Goal: Task Accomplishment & Management: Manage account settings

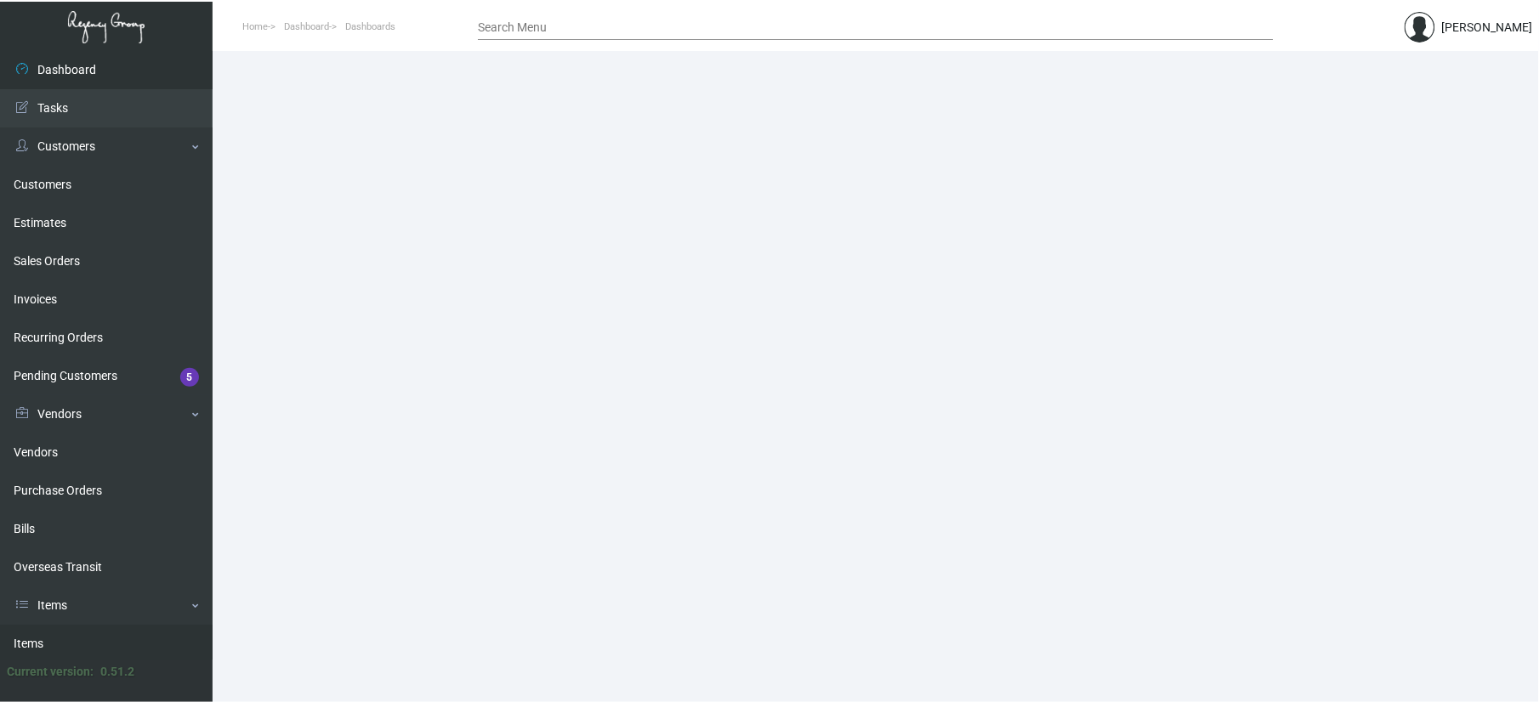
click at [87, 638] on link "Items" at bounding box center [106, 644] width 213 height 38
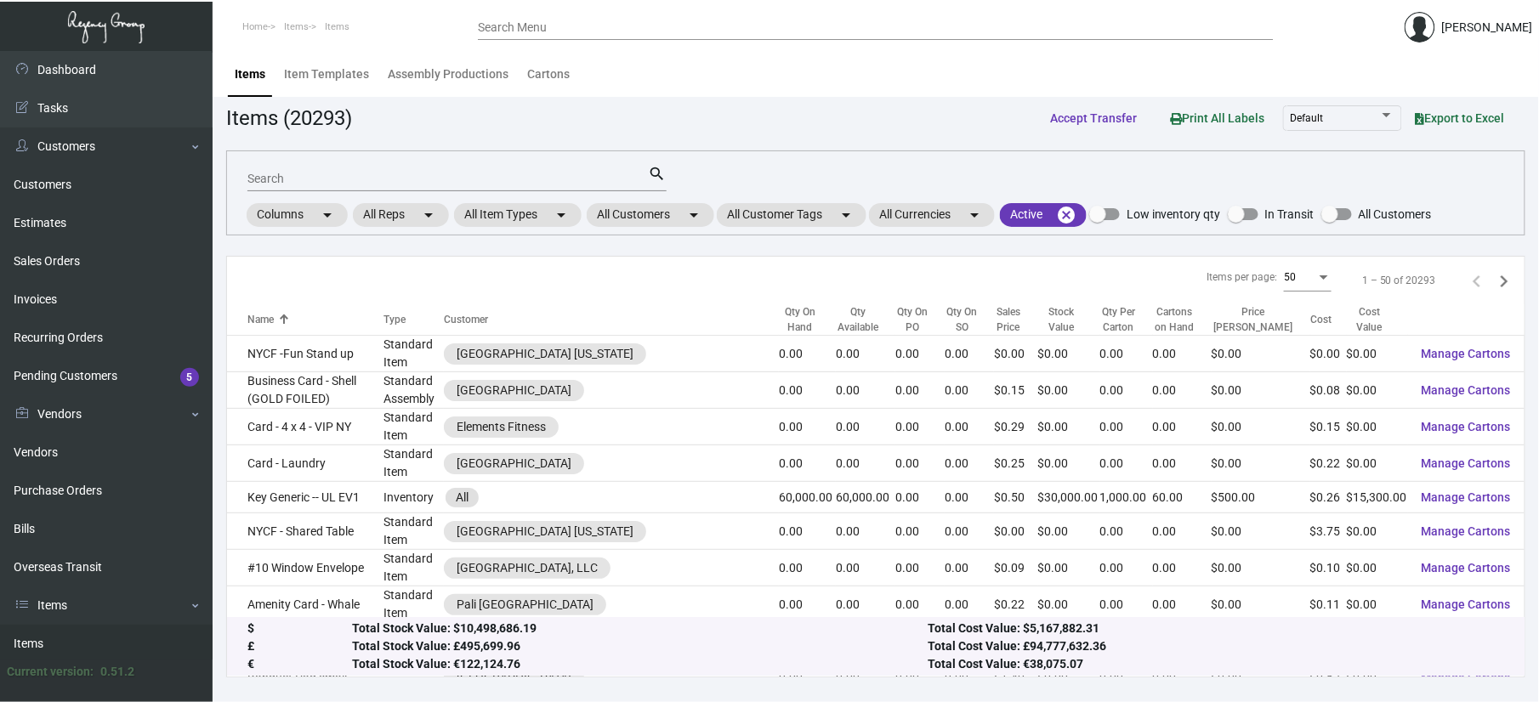
click at [294, 191] on mat-form-field "Search search" at bounding box center [456, 177] width 419 height 53
click at [294, 187] on div "Search" at bounding box center [447, 178] width 401 height 26
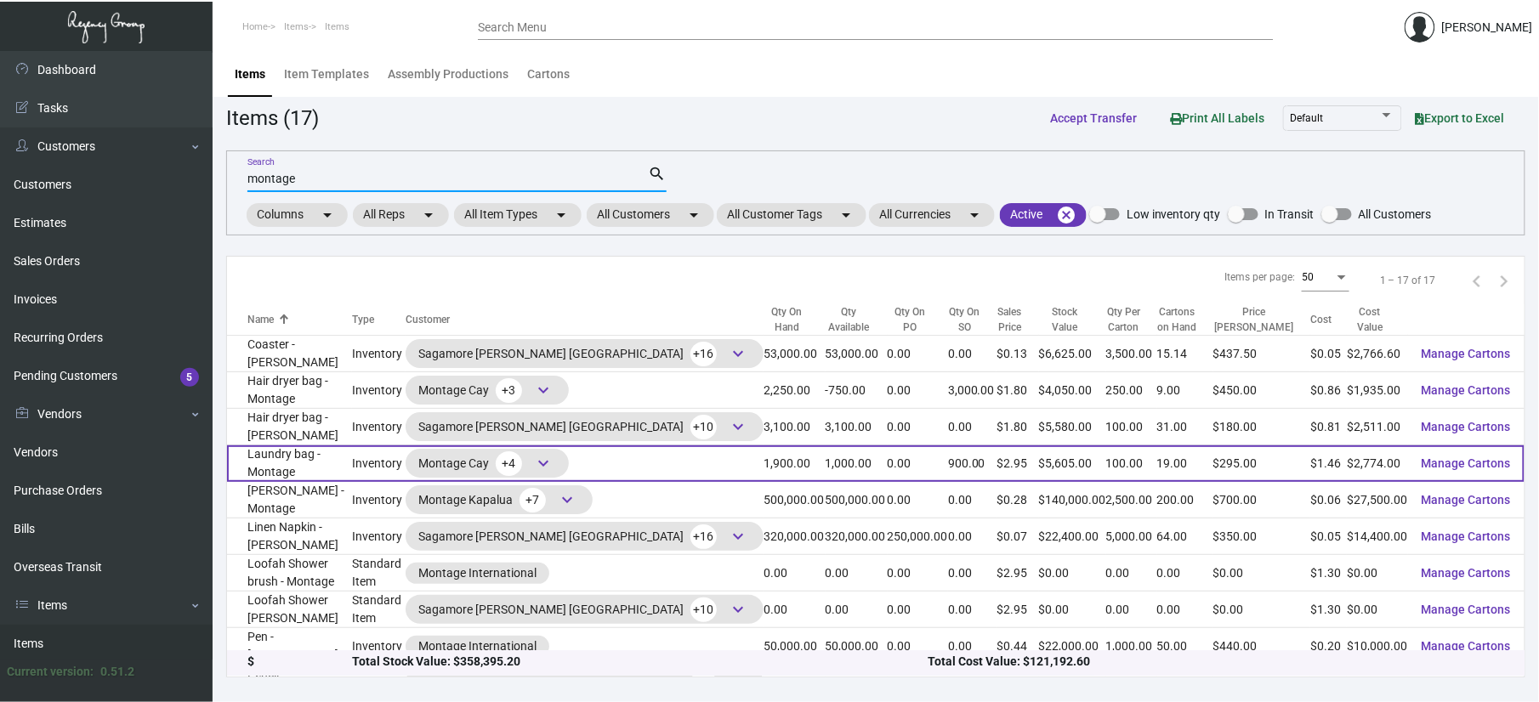
type input "montage"
click at [296, 463] on td "Laundry bag - Montage" at bounding box center [289, 464] width 125 height 37
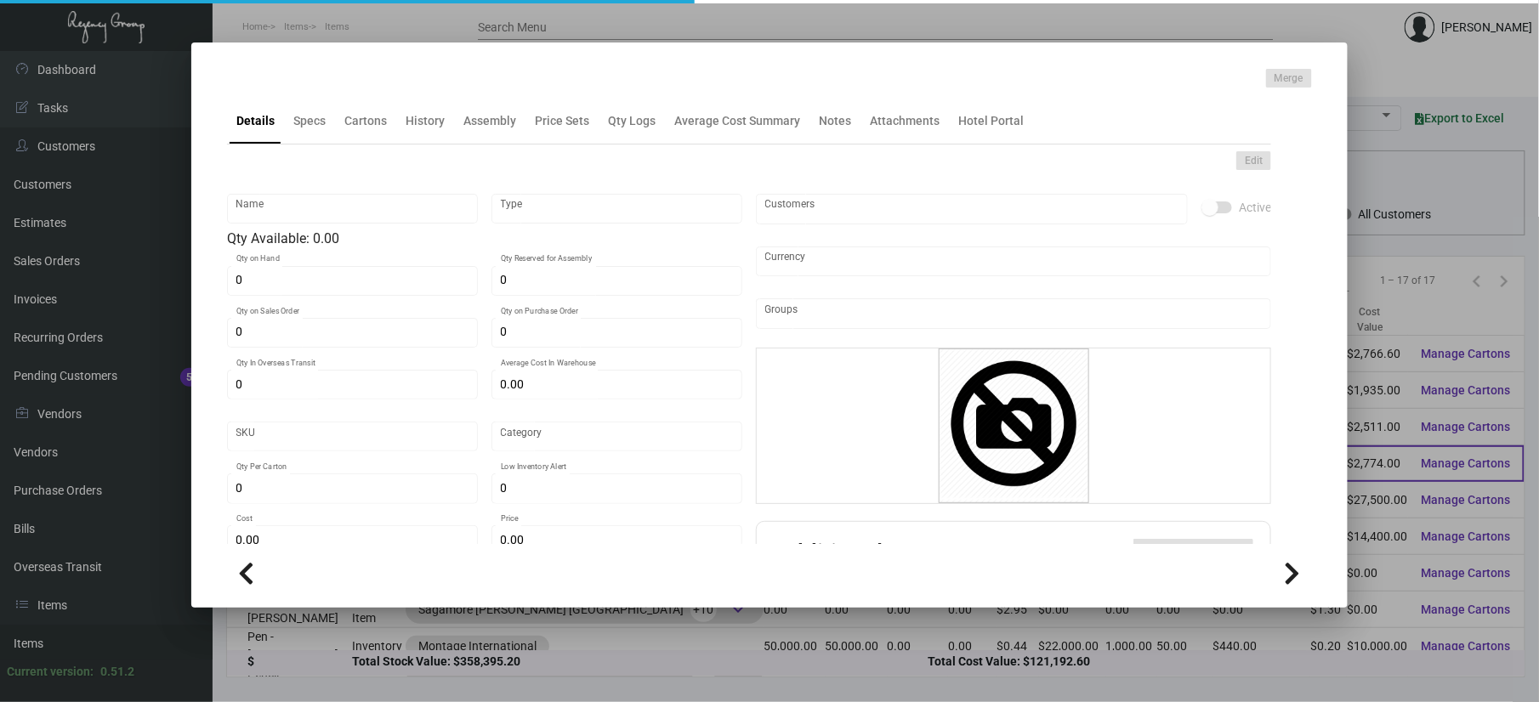
type input "Laundry bag - Montage"
type input "Inventory"
type input "1,900"
type input "900"
type input "$ 1.46"
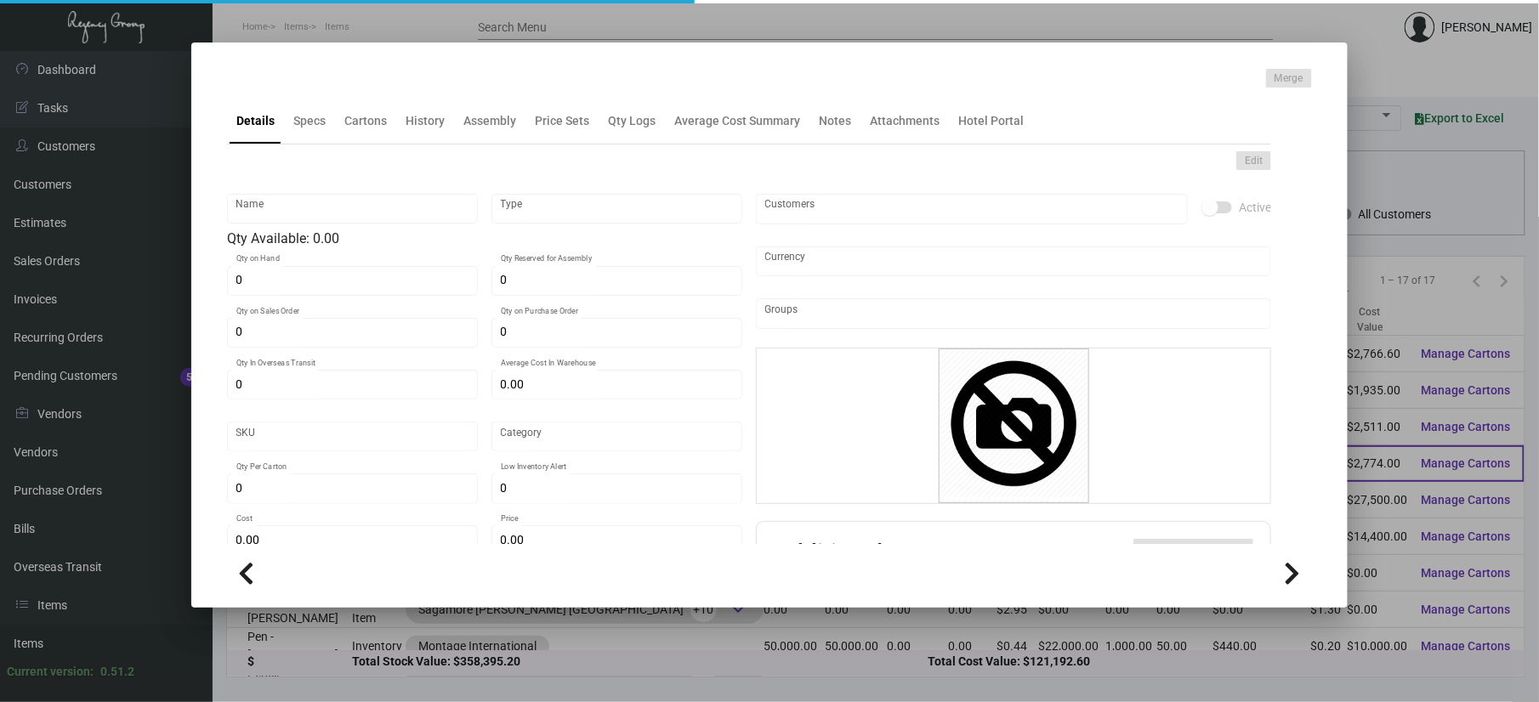
type input "Overseas"
type input "100"
type input "$ 1.46"
type input "$ 2.95"
checkbox input "true"
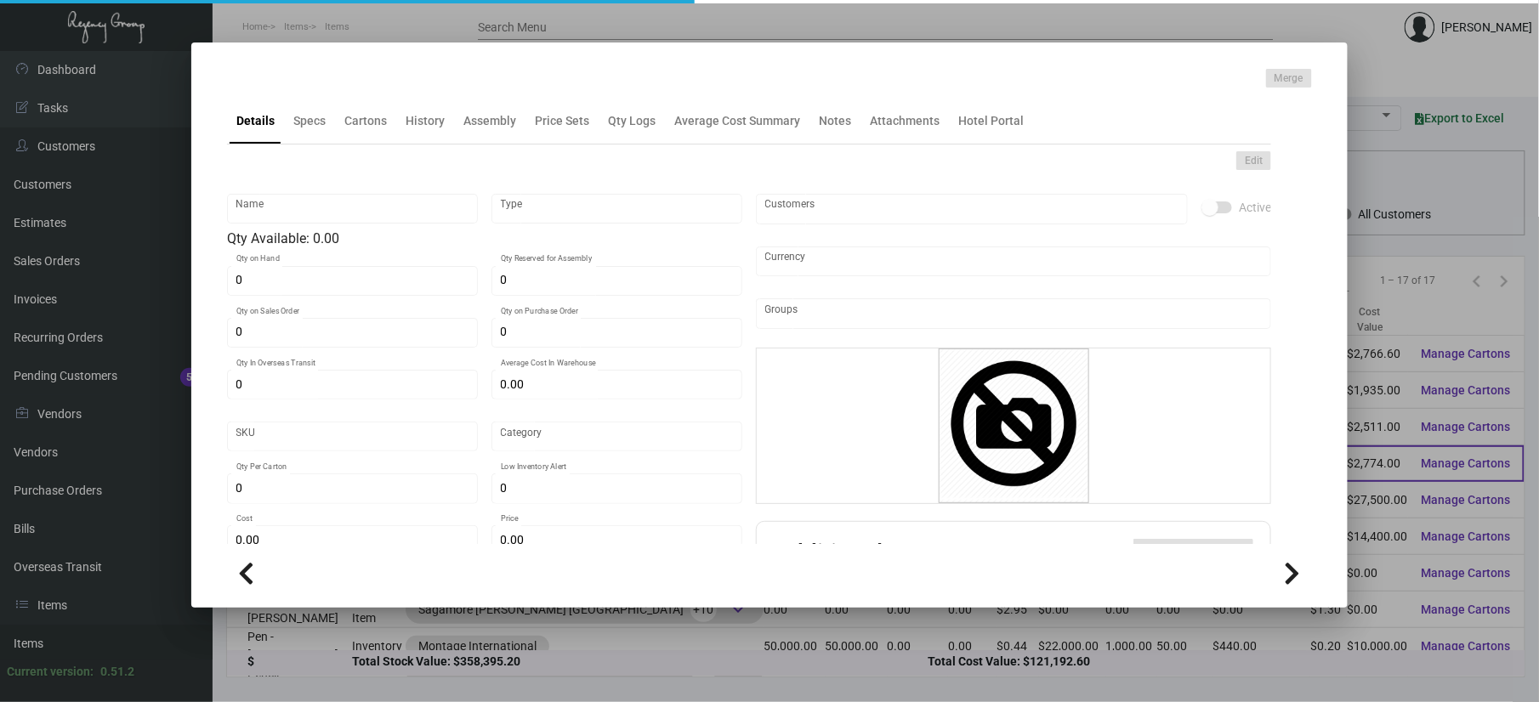
type input "United States Dollar $"
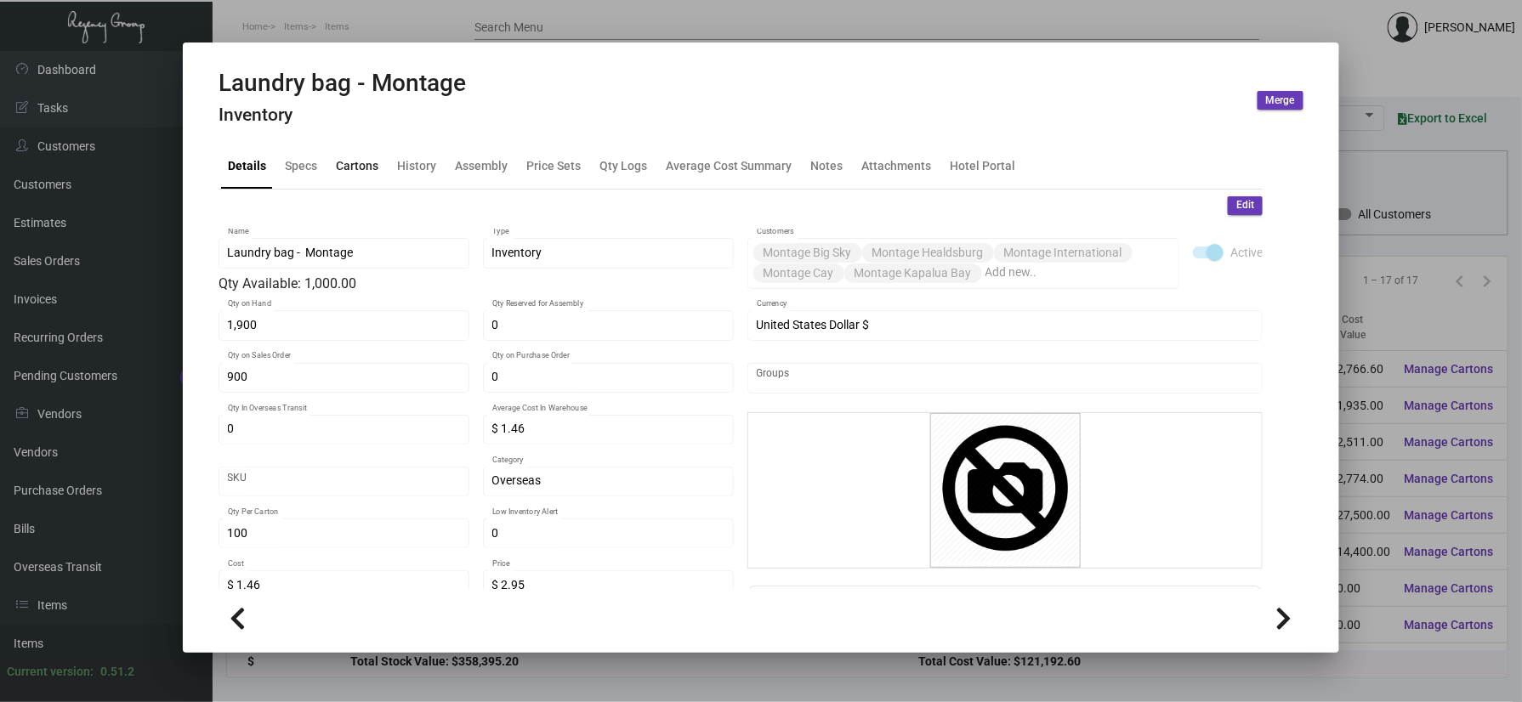
click at [350, 165] on div "Cartons" at bounding box center [357, 165] width 43 height 18
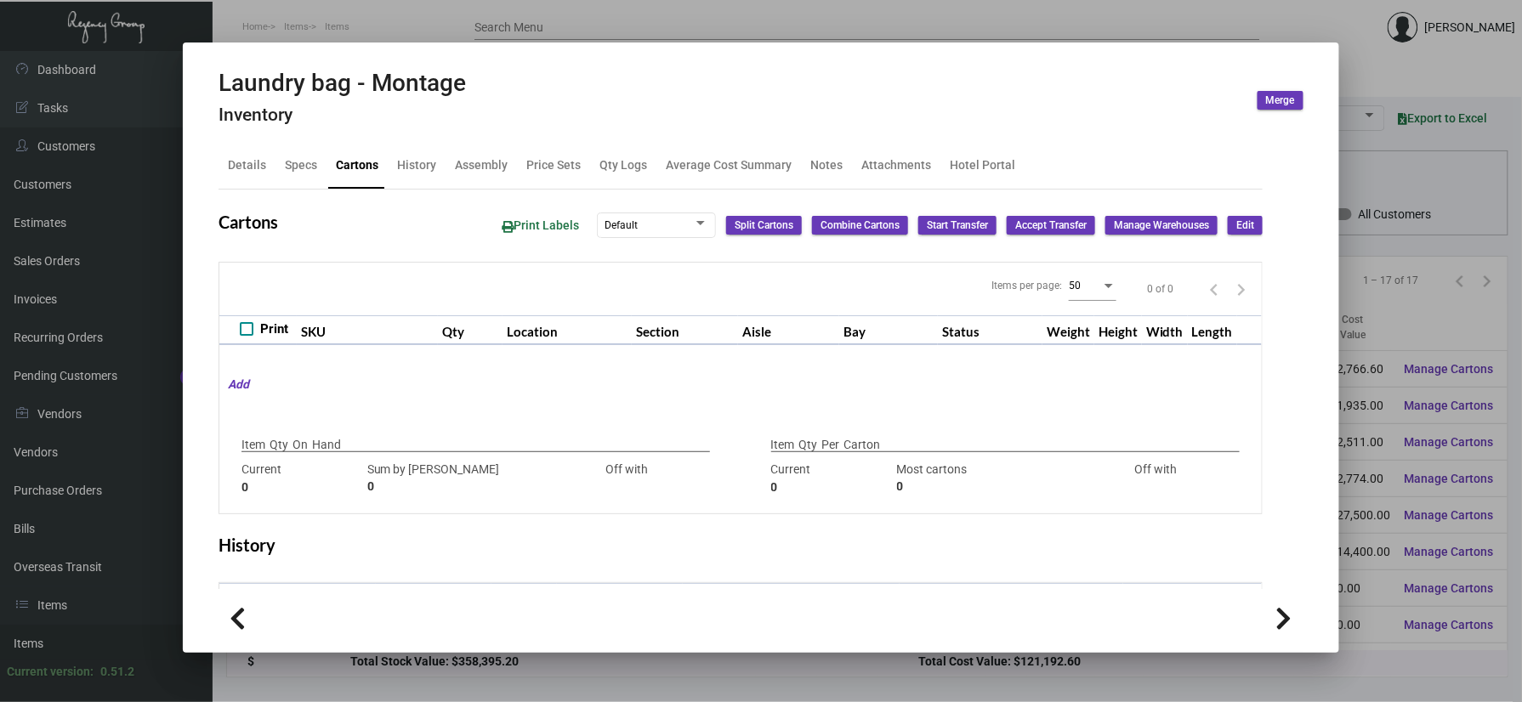
type input "1,900"
type input "3800"
type input "-1900"
type input "100"
type input "1900"
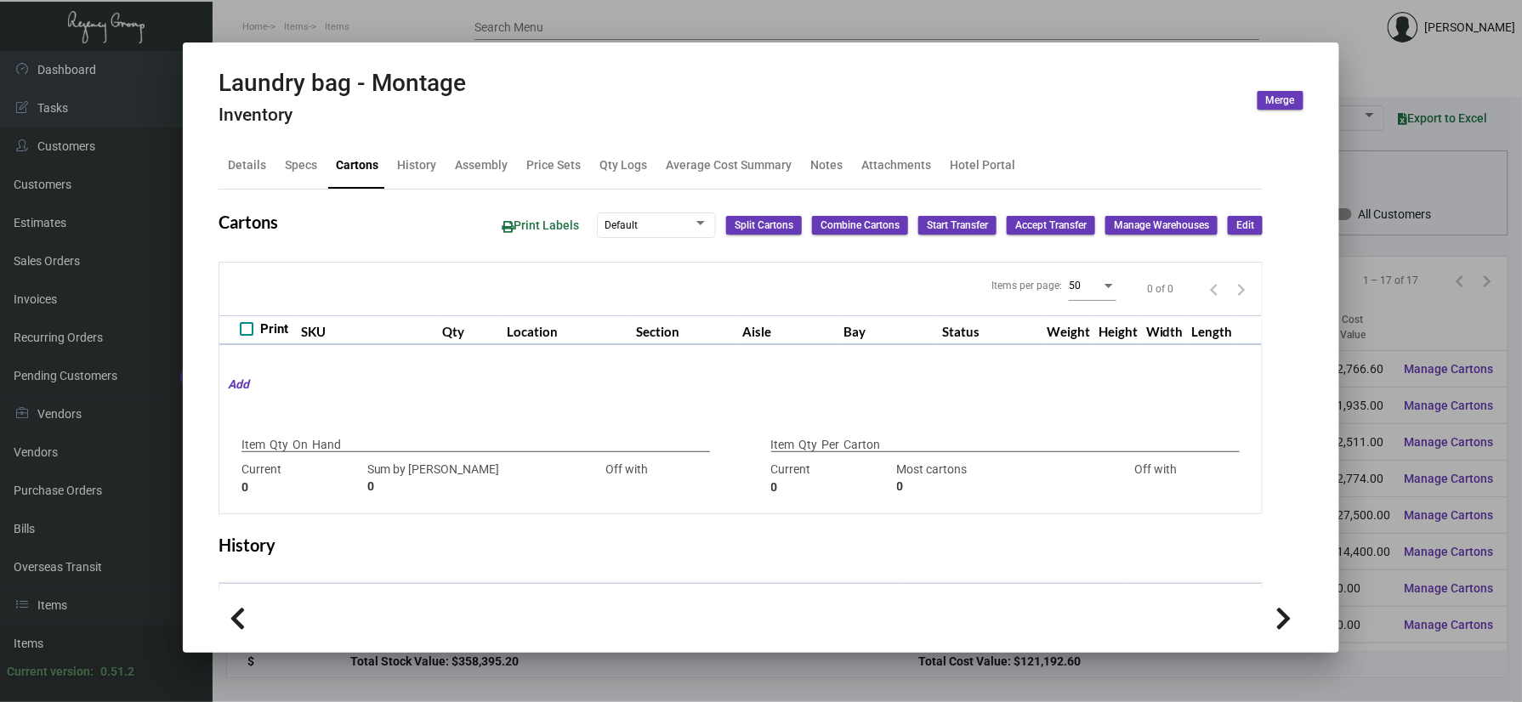
type input "-1800"
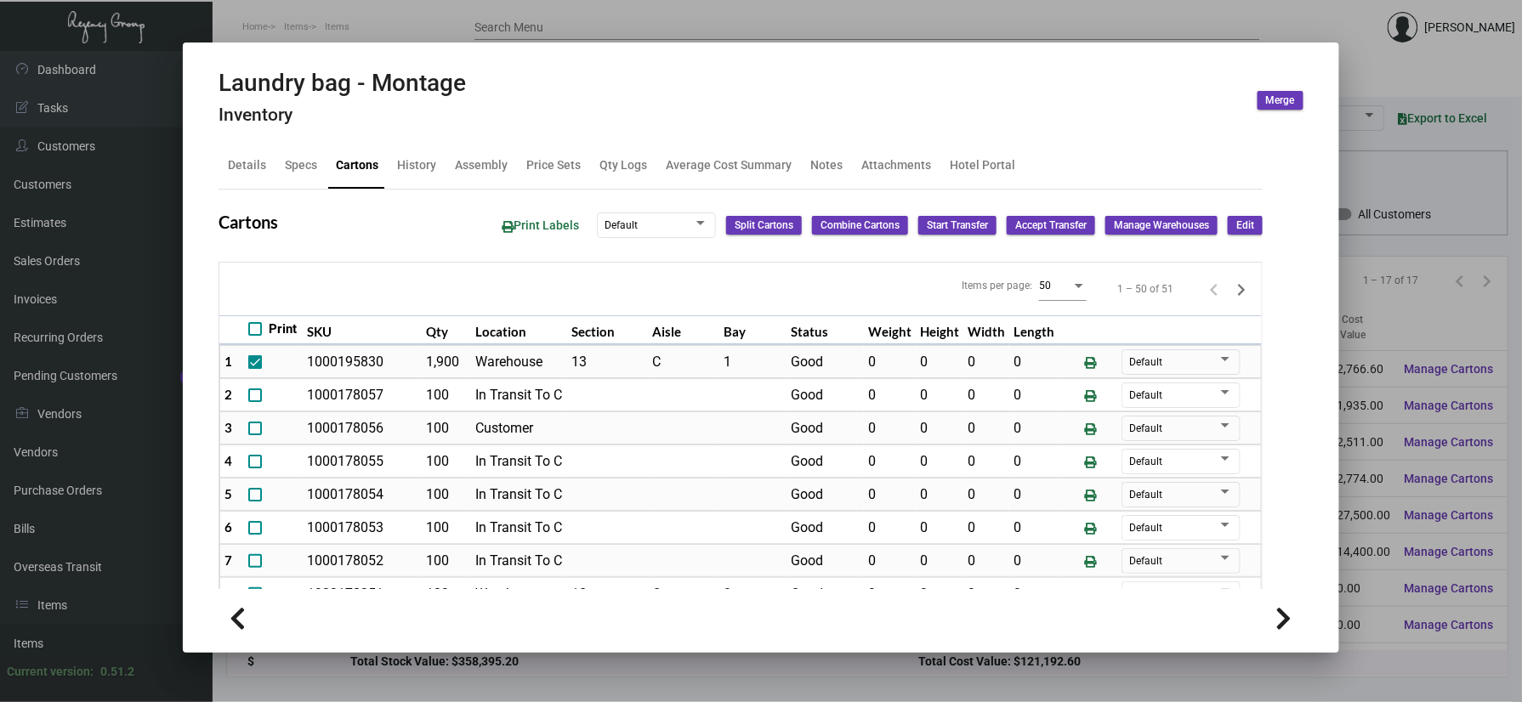
click at [636, 702] on html "Home Items Items Search Menu [PERSON_NAME] Dashboard Dashboard Tasks Customers …" at bounding box center [761, 351] width 1522 height 702
